Goal: Find contact information: Find contact information

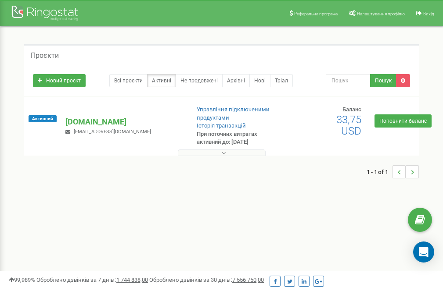
click at [212, 154] on button at bounding box center [222, 153] width 88 height 7
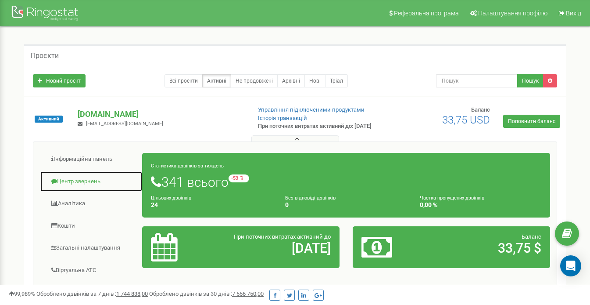
click at [61, 187] on link "Центр звернень" at bounding box center [91, 182] width 103 height 22
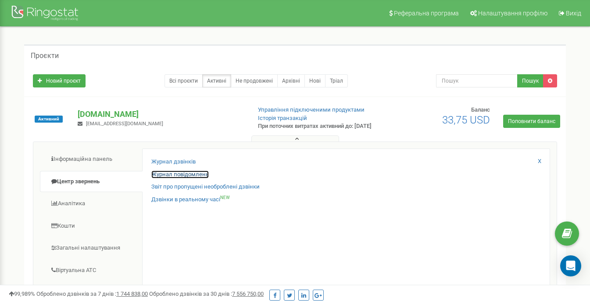
click at [187, 177] on link "Журнал повідомлень" at bounding box center [180, 174] width 58 height 8
click at [190, 179] on link "Журнал повідомлень" at bounding box center [180, 174] width 58 height 8
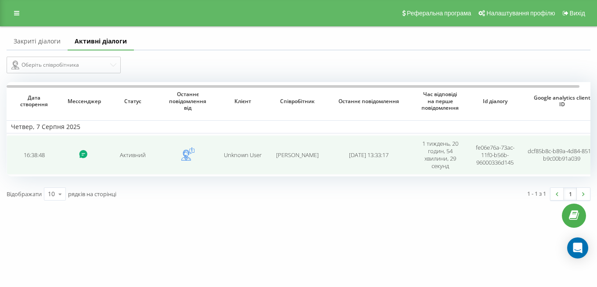
click at [229, 156] on span "Unknown User" at bounding box center [243, 155] width 38 height 8
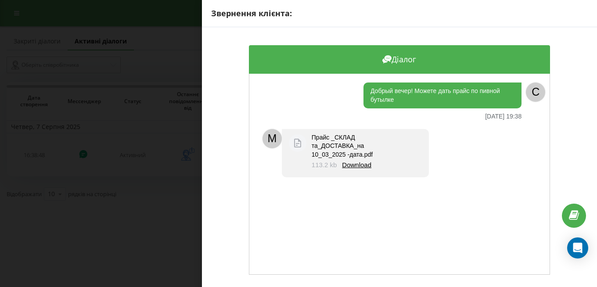
click at [173, 41] on div "Звернення клієнта: Діалог Добрый вечер! Можете дать прайс по пивной бутылке 07.…" at bounding box center [298, 143] width 597 height 287
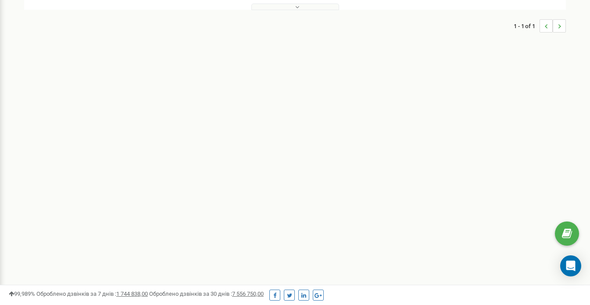
click at [288, 17] on div "1 - 1 of 1" at bounding box center [295, 26] width 542 height 31
click at [291, 10] on button at bounding box center [296, 7] width 88 height 7
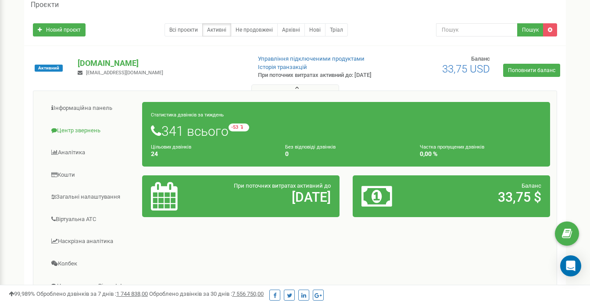
scroll to position [44, 0]
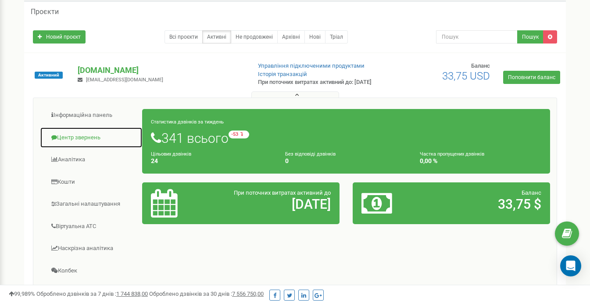
click at [86, 142] on link "Центр звернень" at bounding box center [91, 138] width 103 height 22
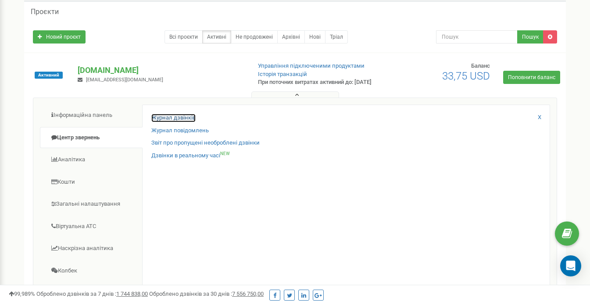
click at [192, 122] on link "Журнал дзвінків" at bounding box center [173, 118] width 44 height 8
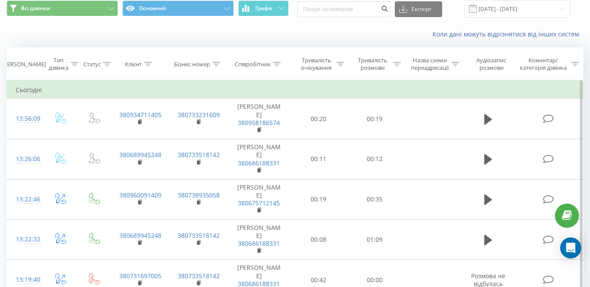
scroll to position [44, 0]
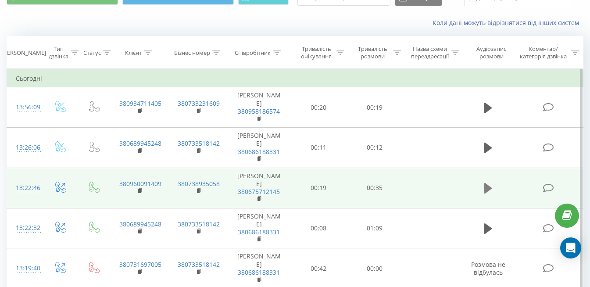
click at [486, 183] on icon at bounding box center [489, 188] width 8 height 11
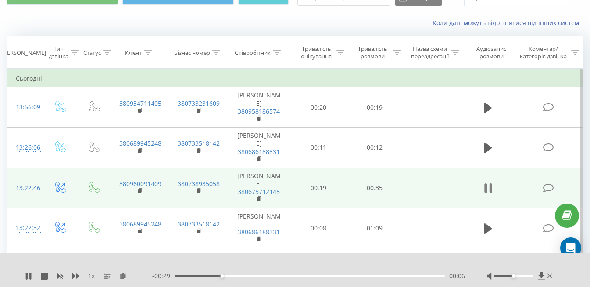
click at [487, 184] on icon at bounding box center [486, 189] width 3 height 10
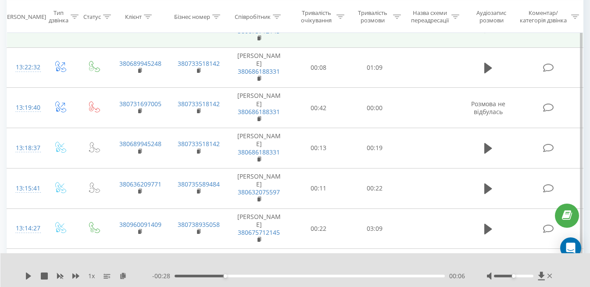
scroll to position [219, 0]
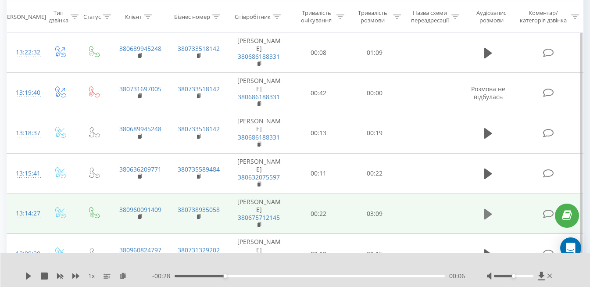
click at [486, 209] on icon at bounding box center [489, 214] width 8 height 11
drag, startPoint x: 166, startPoint y: 151, endPoint x: 128, endPoint y: 151, distance: 37.8
click at [128, 194] on td "380960091409" at bounding box center [140, 214] width 58 height 40
drag, startPoint x: 128, startPoint y: 151, endPoint x: 157, endPoint y: 150, distance: 29.4
copy link "0960091409"
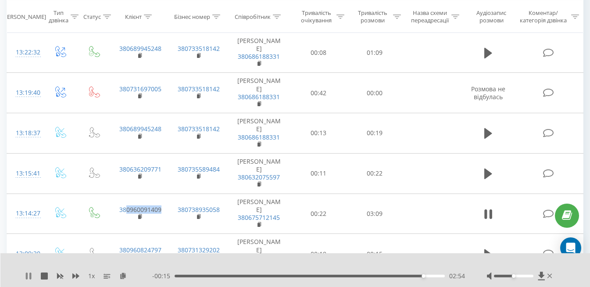
click at [29, 277] on icon at bounding box center [28, 276] width 7 height 7
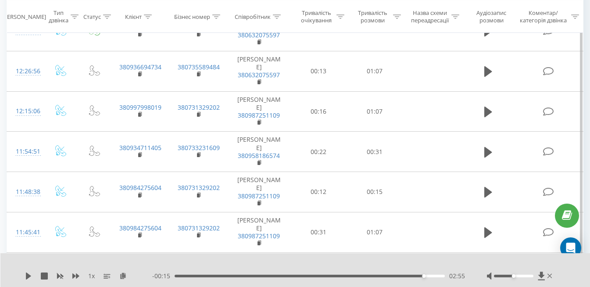
scroll to position [527, 0]
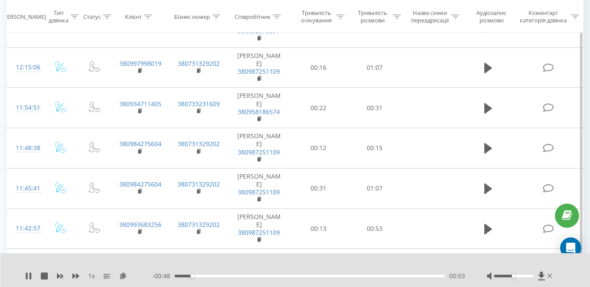
drag, startPoint x: 165, startPoint y: 166, endPoint x: 128, endPoint y: 163, distance: 37.0
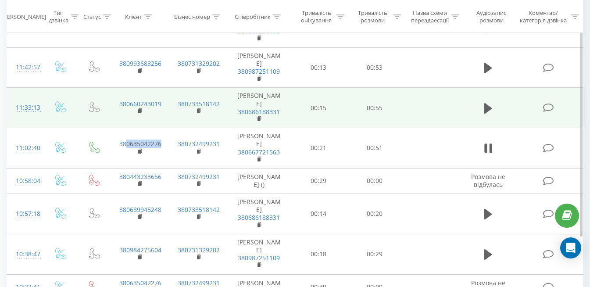
scroll to position [702, 0]
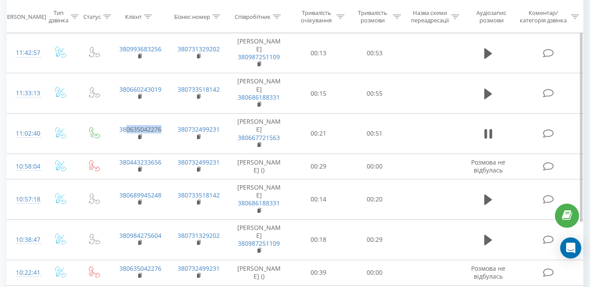
drag, startPoint x: 167, startPoint y: 202, endPoint x: 126, endPoint y: 199, distance: 40.9
drag, startPoint x: 126, startPoint y: 199, endPoint x: 156, endPoint y: 200, distance: 29.4
copy link "0936694734"
